Goal: Check status

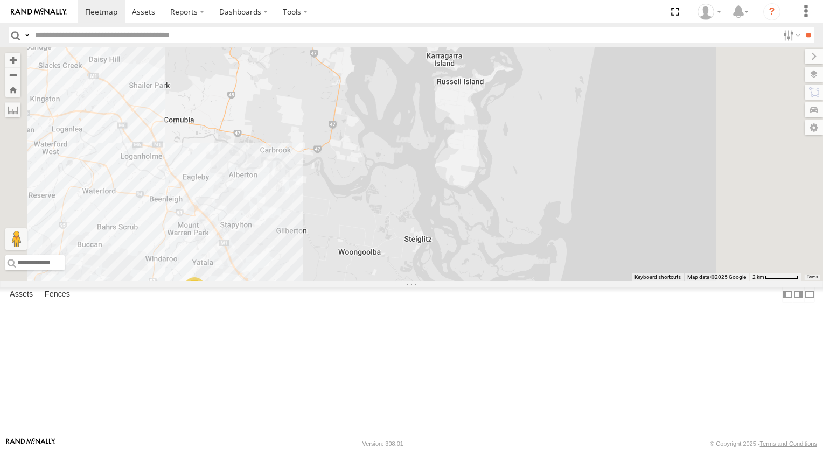
drag, startPoint x: 405, startPoint y: 237, endPoint x: 542, endPoint y: 207, distance: 139.6
click at [559, 202] on div "Red Van - 286 HK8 3" at bounding box center [411, 164] width 823 height 234
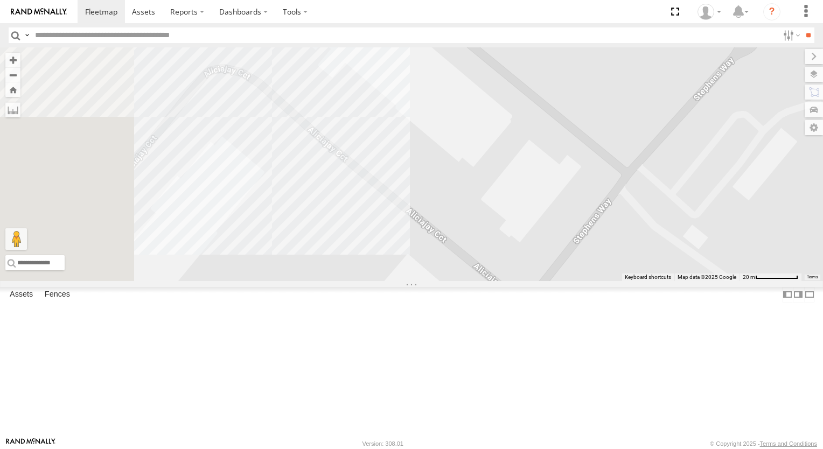
drag, startPoint x: 463, startPoint y: 235, endPoint x: 605, endPoint y: 239, distance: 142.2
click at [605, 239] on div "Red Van - 286 HK8 Struddys Truck - 091 FZ7 Outlander - 005GJ8 Small Van - 471 B…" at bounding box center [411, 164] width 823 height 234
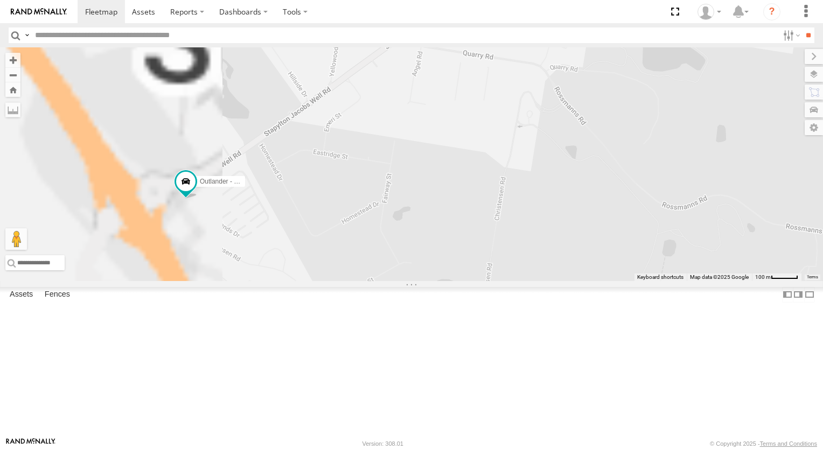
drag, startPoint x: 398, startPoint y: 337, endPoint x: 663, endPoint y: 317, distance: 266.2
click at [663, 281] on div "Outlander - 005GJ8 Struddys Truck - 091 FZ7" at bounding box center [411, 164] width 823 height 234
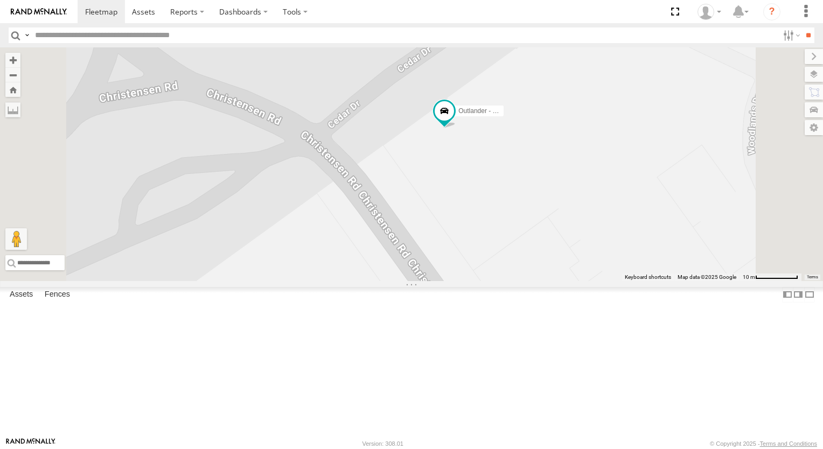
drag, startPoint x: 512, startPoint y: 251, endPoint x: 597, endPoint y: 222, distance: 90.1
click at [597, 222] on div "Outlander - 005GJ8 Struddys Truck - 091 FZ7" at bounding box center [411, 164] width 823 height 234
